Goal: Use online tool/utility: Utilize a website feature to perform a specific function

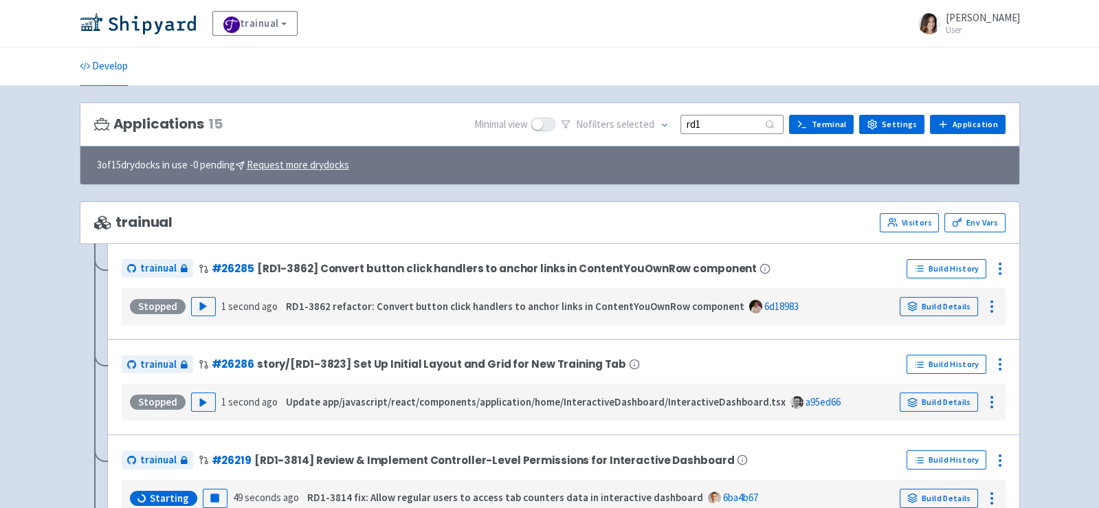
drag, startPoint x: 729, startPoint y: 123, endPoint x: 567, endPoint y: 121, distance: 161.5
click at [567, 121] on div "Minimal view No filter s selected rd1 Terminal Settings Application Terminal" at bounding box center [739, 124] width 531 height 21
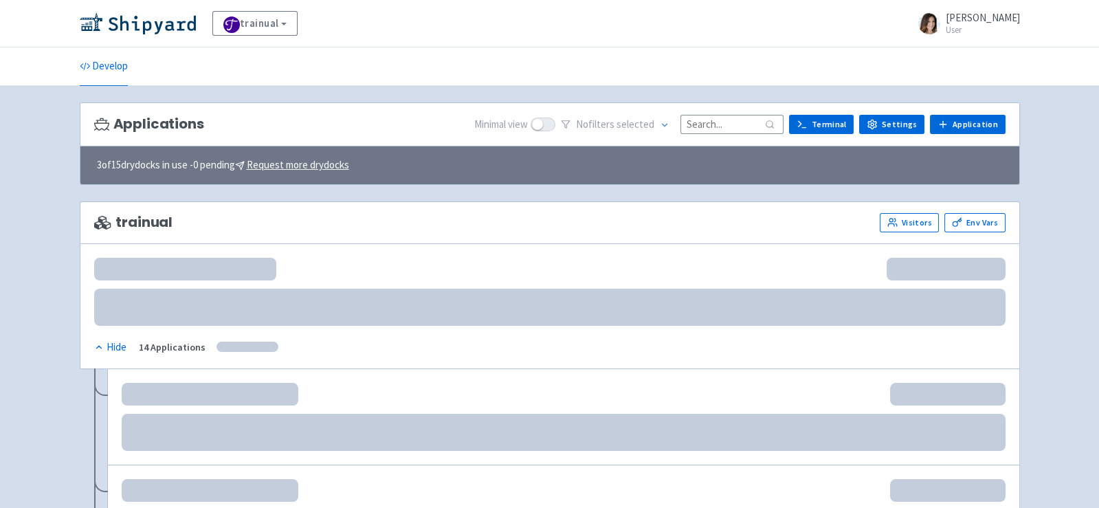
click at [715, 125] on input at bounding box center [731, 124] width 103 height 19
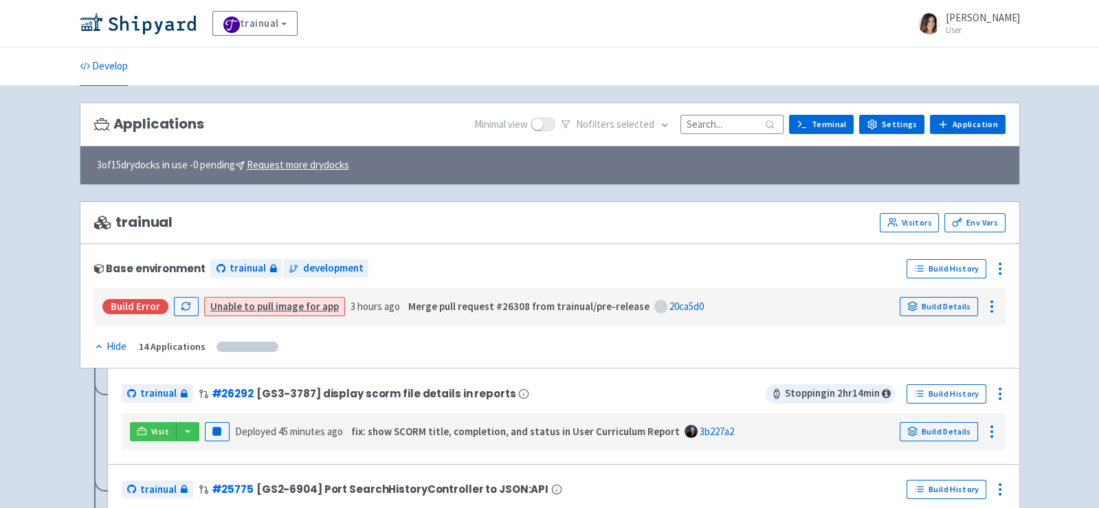
paste input "rd1"
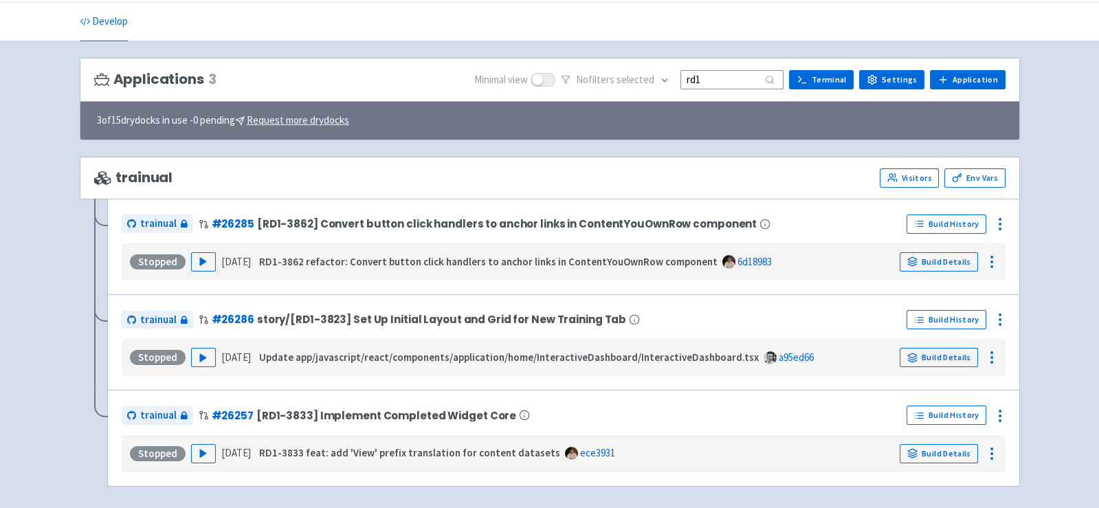
scroll to position [94, 0]
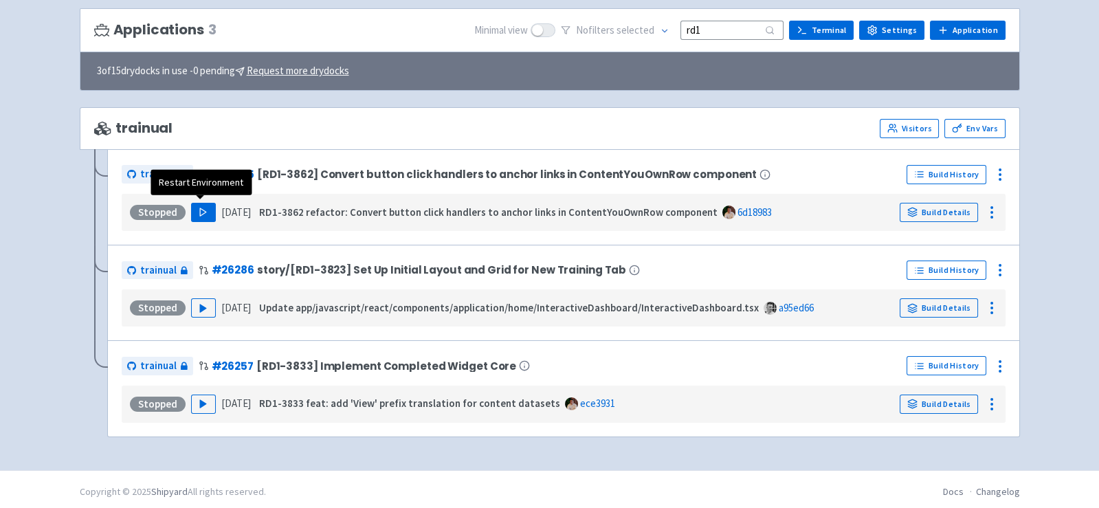
type input "rd1"
click at [210, 206] on button "Play" at bounding box center [203, 212] width 25 height 19
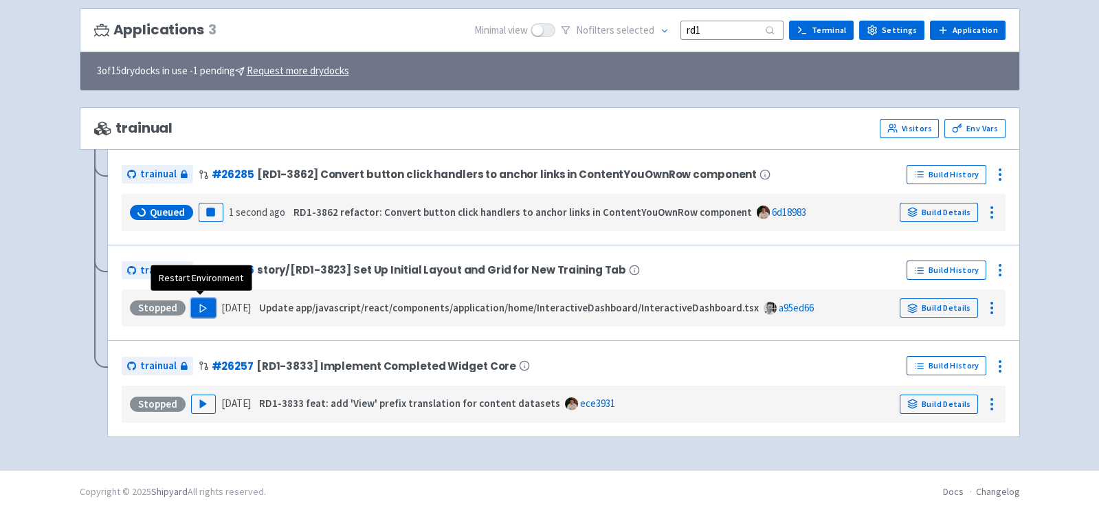
click at [206, 304] on button "Play" at bounding box center [203, 307] width 25 height 19
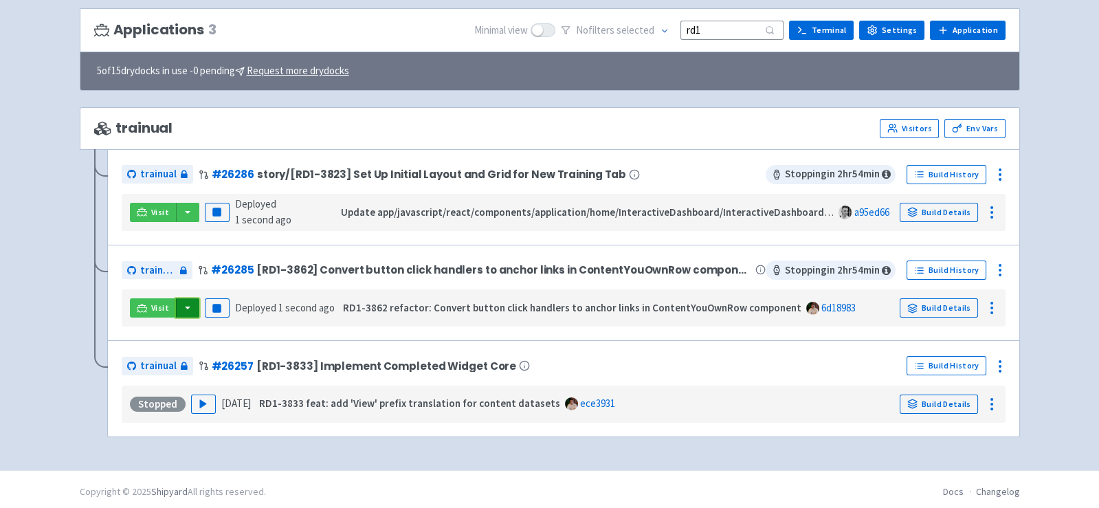
click at [187, 309] on button "button" at bounding box center [187, 307] width 23 height 19
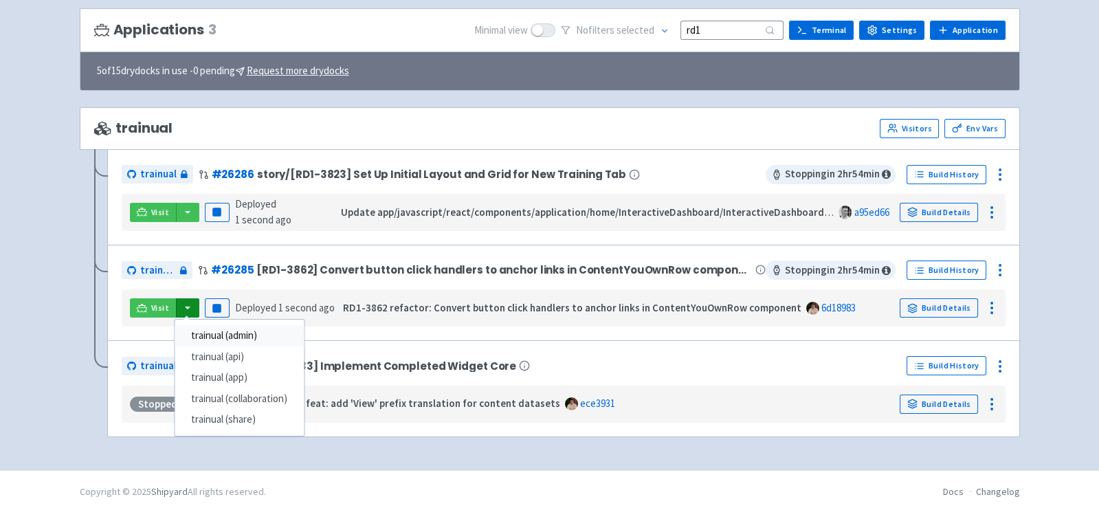
click at [253, 334] on link "trainual (admin)" at bounding box center [239, 335] width 129 height 21
